Goal: Check status: Check status

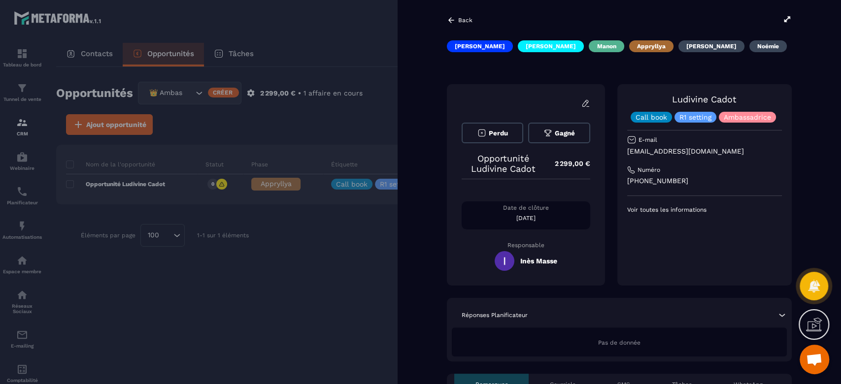
click at [361, 94] on div at bounding box center [420, 192] width 841 height 384
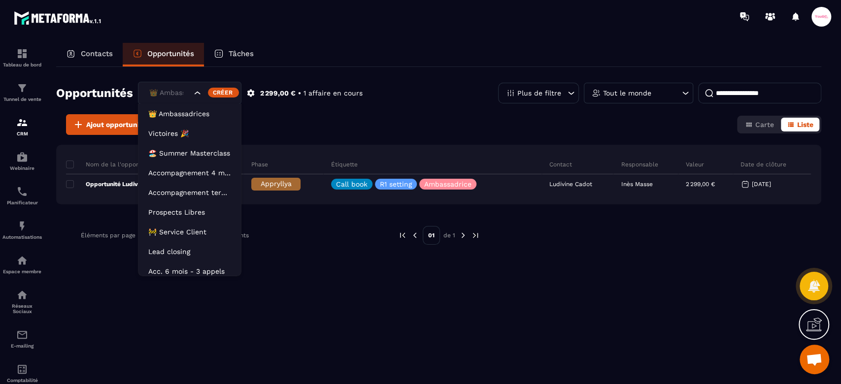
click at [178, 88] on div "👑 Ambassadrices" at bounding box center [169, 93] width 47 height 11
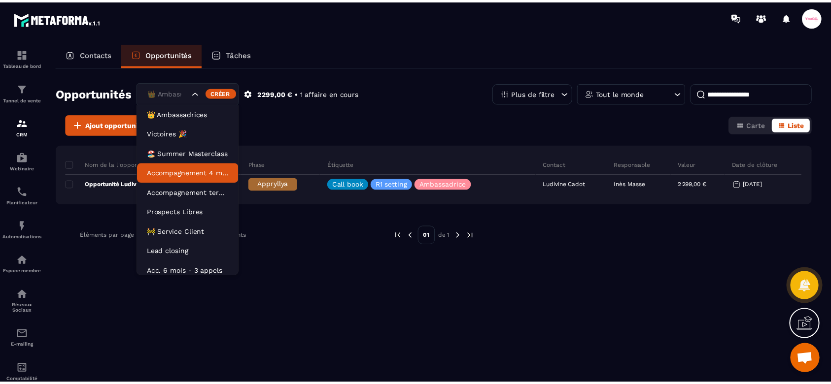
scroll to position [4, 0]
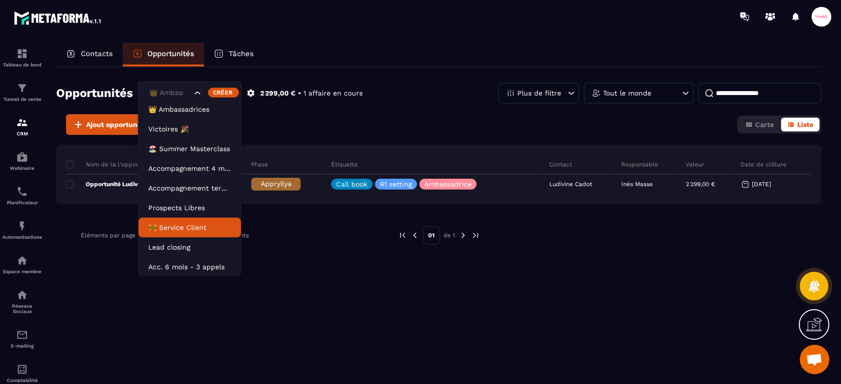
click at [164, 231] on p "🚧 Service Client" at bounding box center [189, 228] width 83 height 10
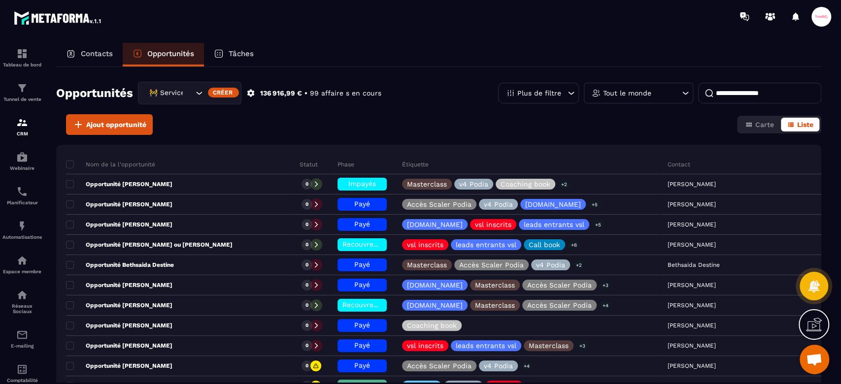
click at [571, 183] on p "+2" at bounding box center [564, 184] width 13 height 10
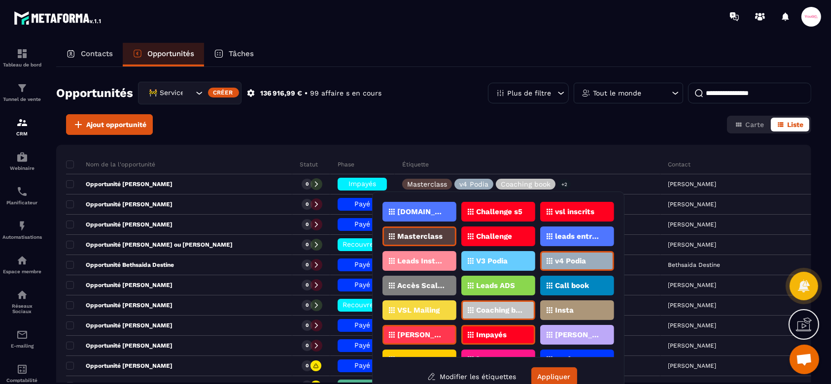
scroll to position [12, 0]
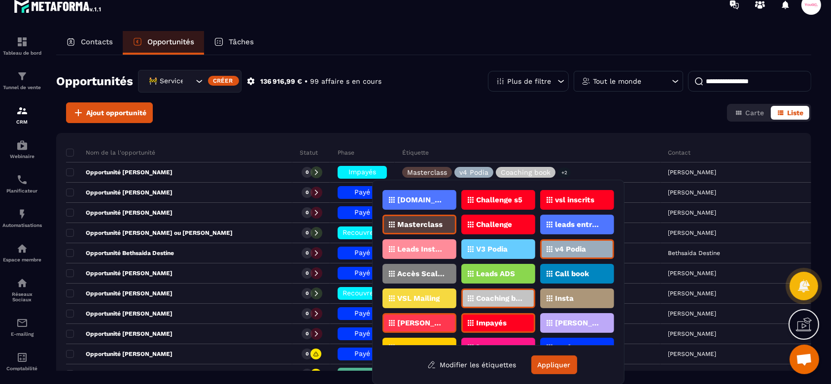
click at [588, 183] on div "[DOMAIN_NAME] Challenge s5 vsl inscrits Masterclass Challenge leads entrants vs…" at bounding box center [498, 282] width 252 height 205
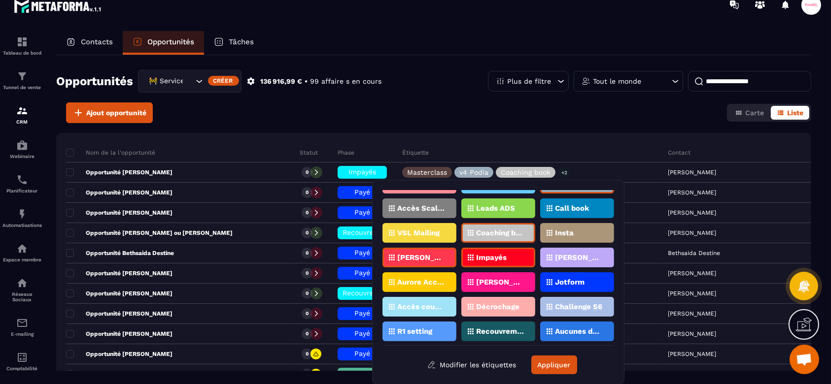
click at [429, 304] on p "Accès coupés ✖️" at bounding box center [421, 307] width 48 height 7
click at [569, 366] on button "Appliquer" at bounding box center [554, 365] width 46 height 19
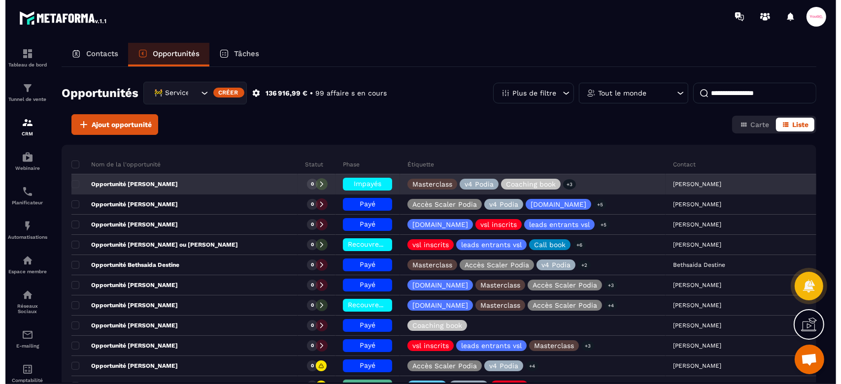
scroll to position [0, 0]
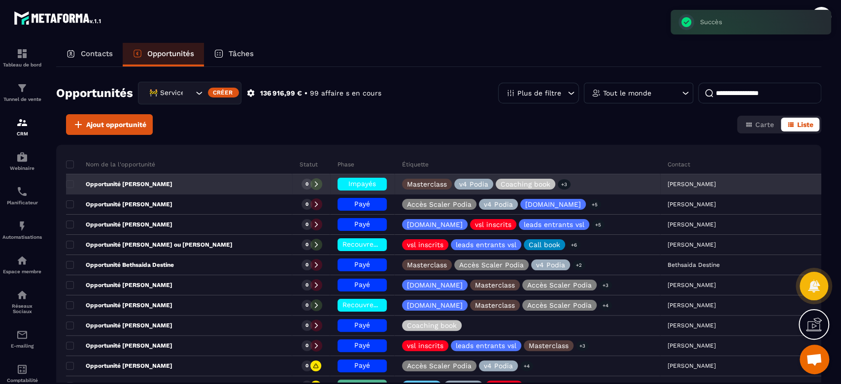
click at [369, 182] on span "Impayés" at bounding box center [362, 184] width 28 height 8
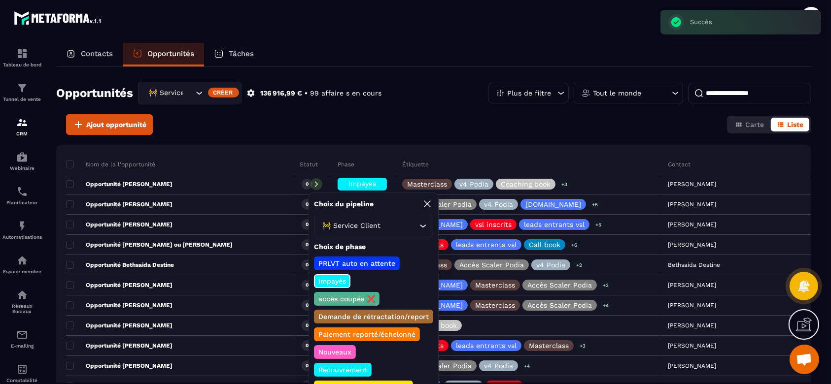
click at [338, 299] on p "accès coupés ❌" at bounding box center [347, 299] width 60 height 10
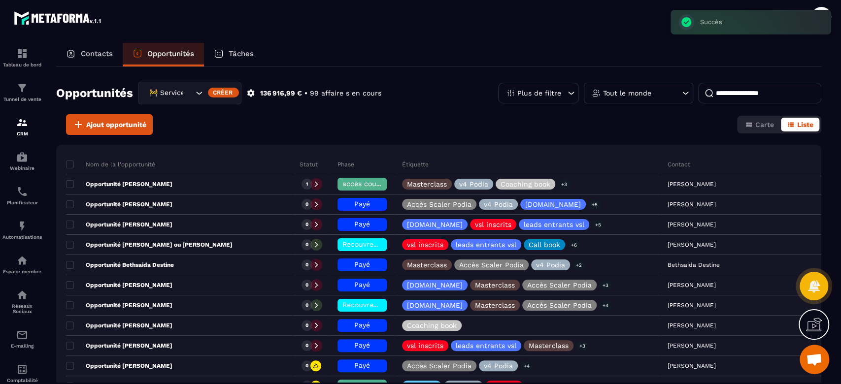
click at [386, 138] on div "Opportunités 🚧 Service Client Créer 136 916,99 € • 99 affaire s en cours Plus d…" at bounding box center [438, 225] width 765 height 316
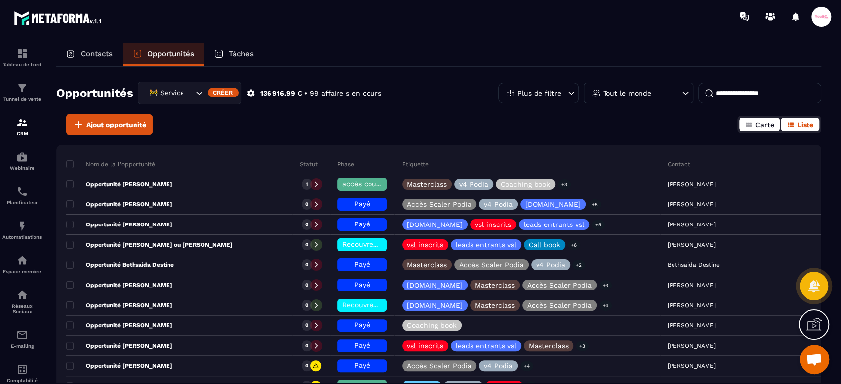
click at [749, 123] on icon "button" at bounding box center [748, 125] width 5 height 4
